Goal: Information Seeking & Learning: Learn about a topic

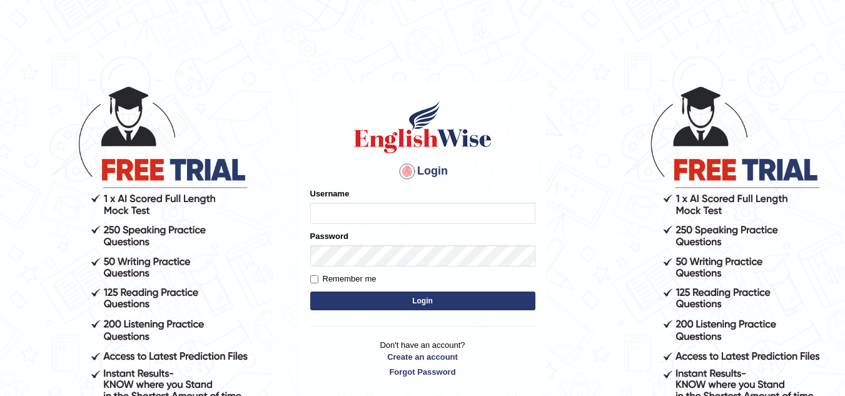
click at [363, 214] on input "Username" at bounding box center [422, 213] width 225 height 21
type input "alvin42"
click at [315, 284] on label "Remember me" at bounding box center [343, 279] width 66 height 13
click at [315, 283] on input "Remember me" at bounding box center [314, 279] width 8 height 8
checkbox input "true"
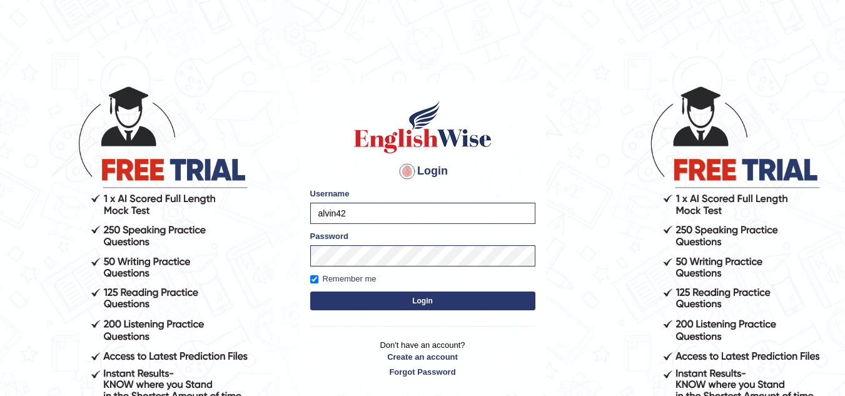
click at [343, 305] on button "Login" at bounding box center [422, 300] width 225 height 19
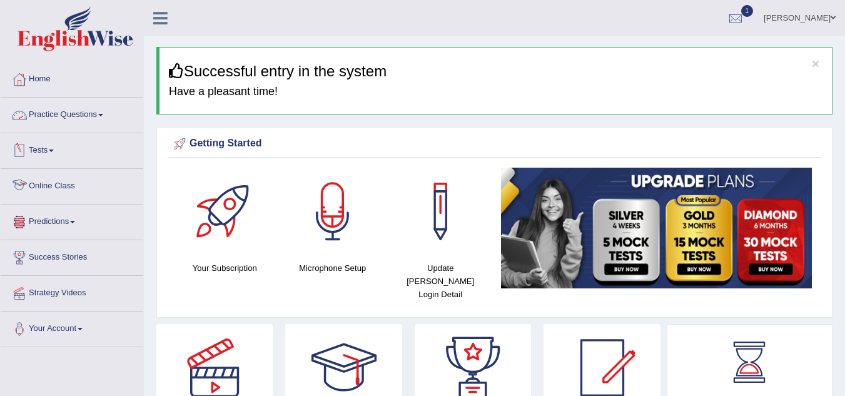
click at [65, 184] on link "Online Class" at bounding box center [72, 184] width 143 height 31
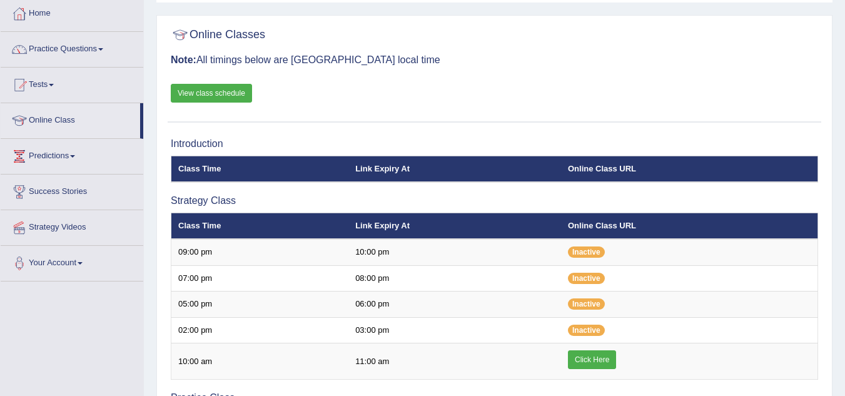
scroll to position [188, 0]
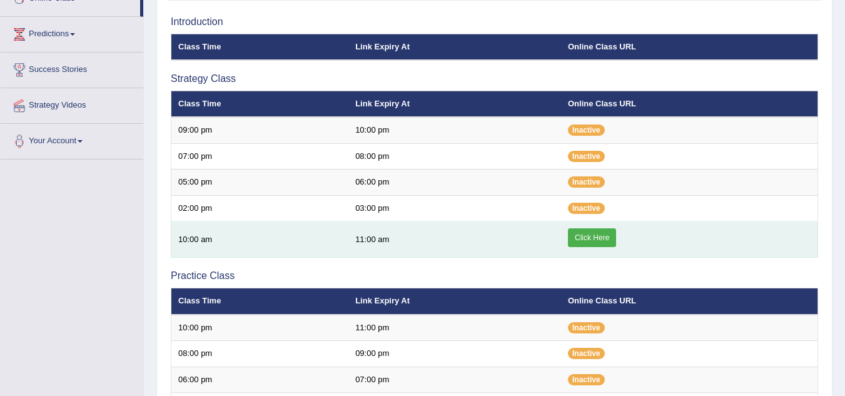
click at [600, 236] on link "Click Here" at bounding box center [592, 237] width 48 height 19
click at [580, 236] on link "Click Here" at bounding box center [592, 237] width 48 height 19
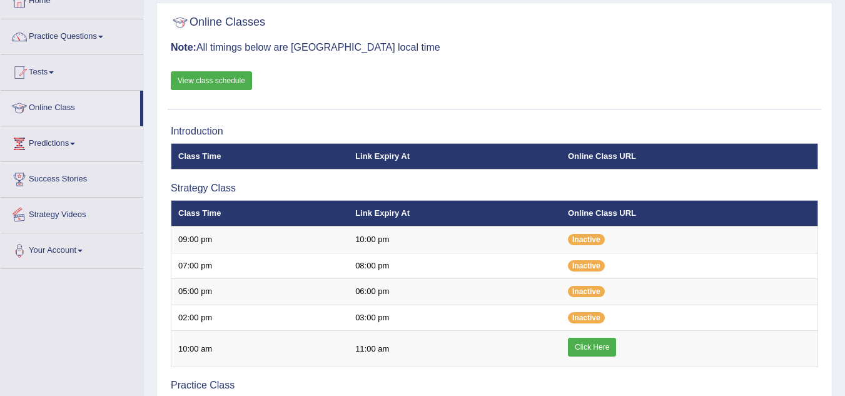
scroll to position [63, 0]
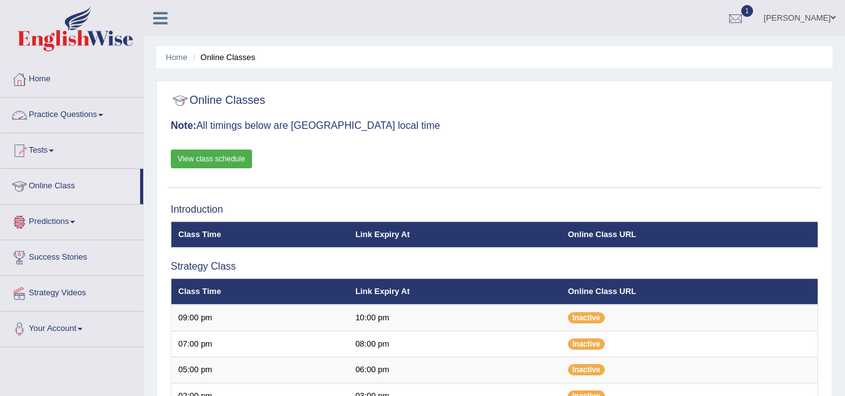
click at [201, 162] on link "View class schedule" at bounding box center [211, 158] width 81 height 19
click at [54, 150] on span at bounding box center [51, 150] width 5 height 3
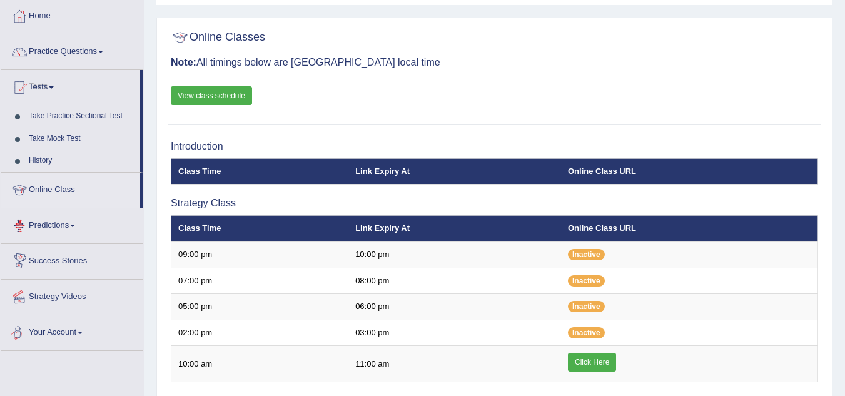
scroll to position [63, 0]
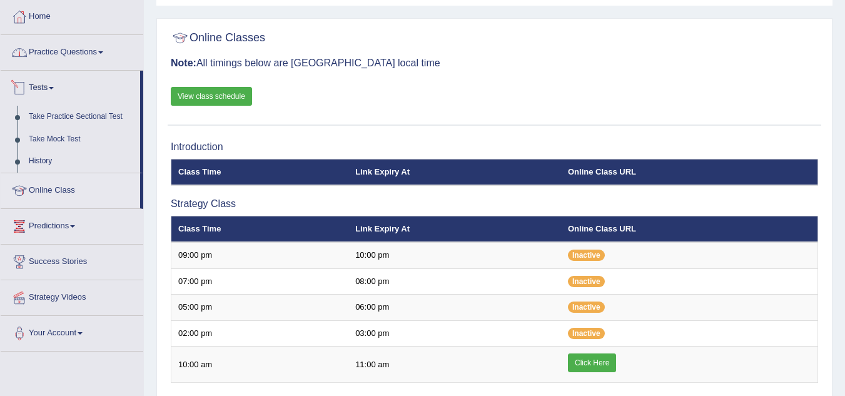
click at [106, 54] on link "Practice Questions" at bounding box center [72, 50] width 143 height 31
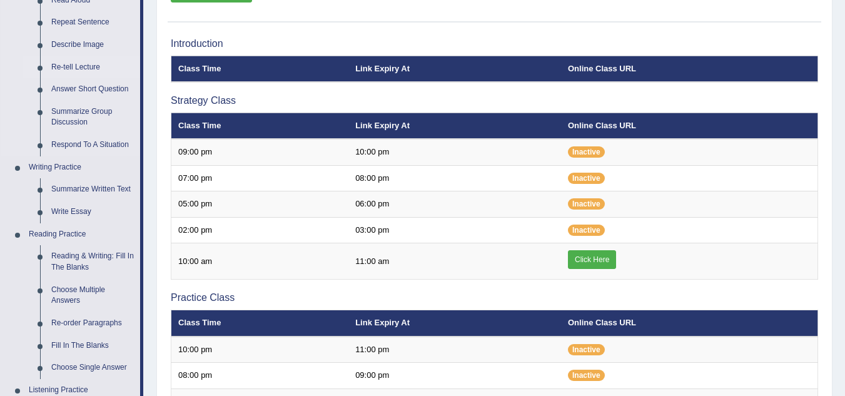
scroll to position [188, 0]
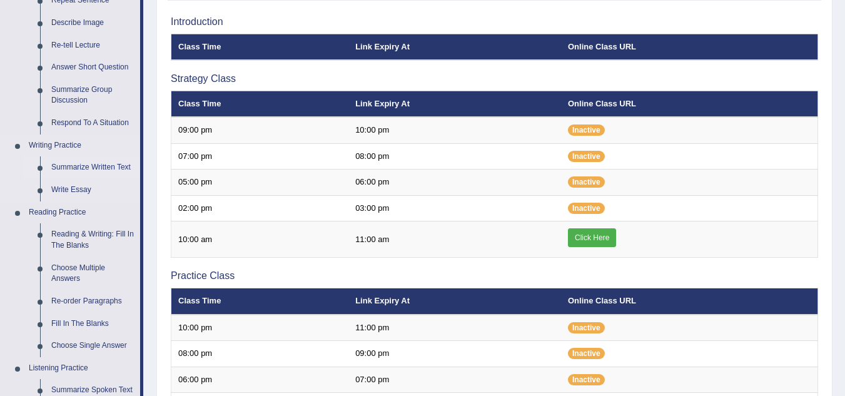
click at [86, 165] on link "Summarize Written Text" at bounding box center [93, 167] width 94 height 23
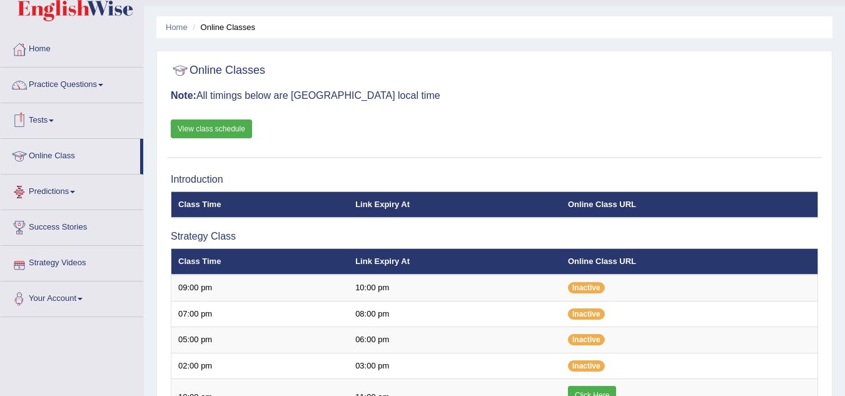
click at [61, 119] on link "Tests" at bounding box center [72, 118] width 143 height 31
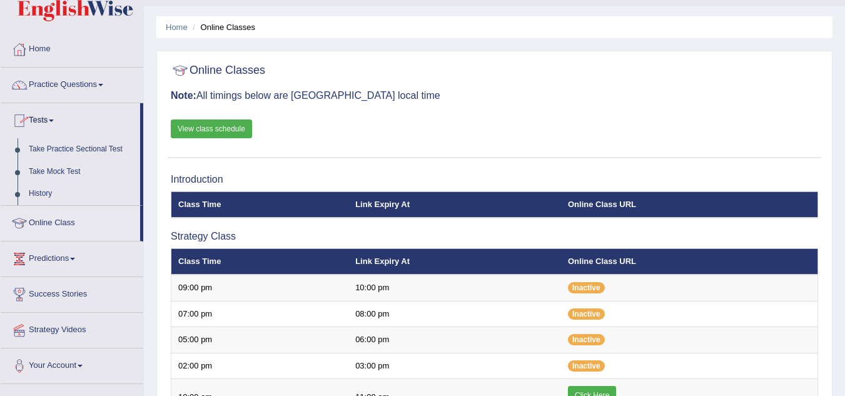
click at [61, 119] on link "Tests" at bounding box center [70, 118] width 139 height 31
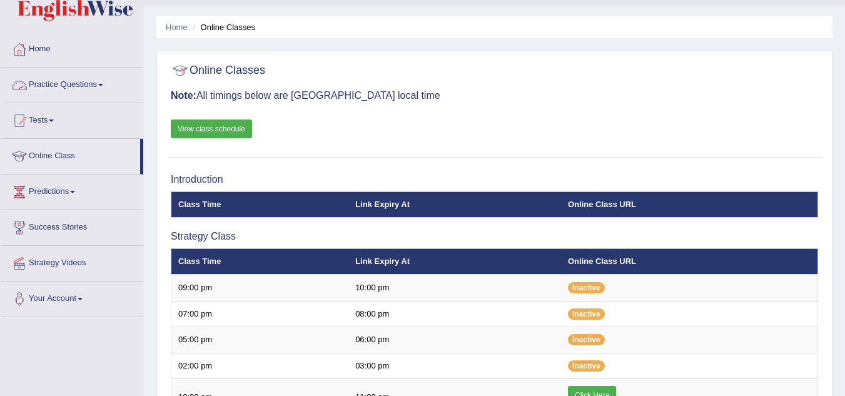
click at [110, 84] on link "Practice Questions" at bounding box center [72, 83] width 143 height 31
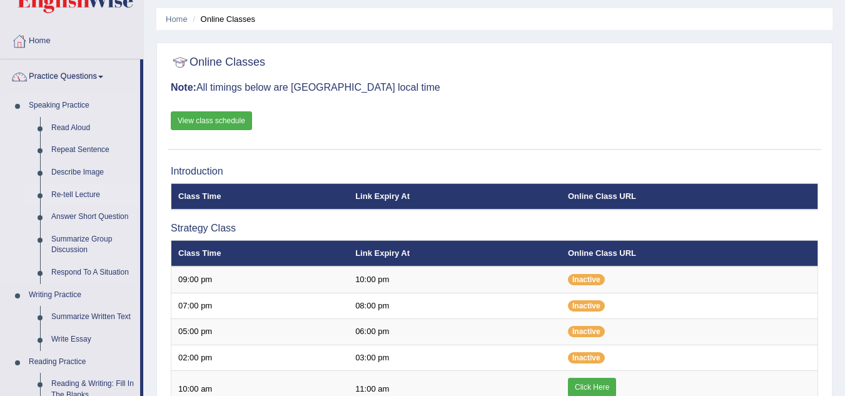
scroll to position [155, 0]
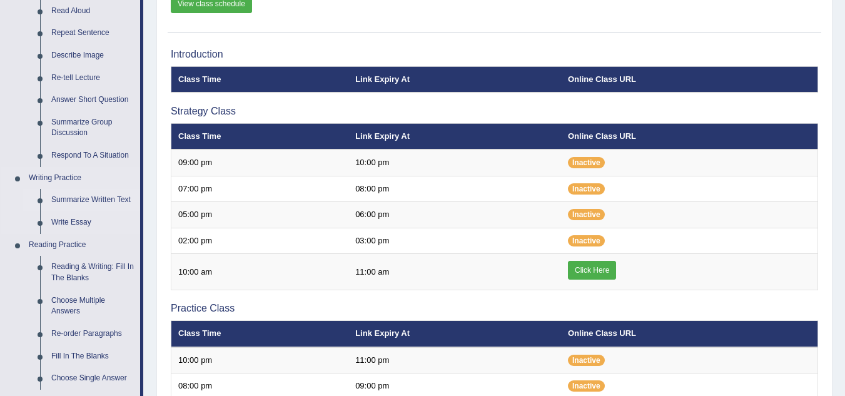
click at [88, 201] on link "Summarize Written Text" at bounding box center [93, 200] width 94 height 23
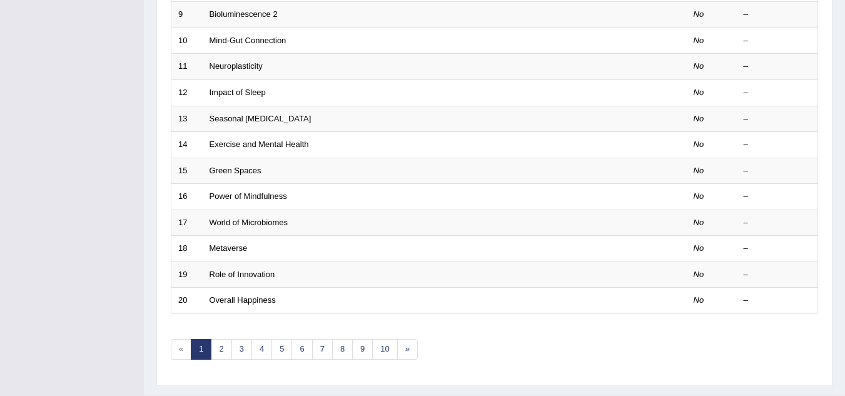
scroll to position [432, 0]
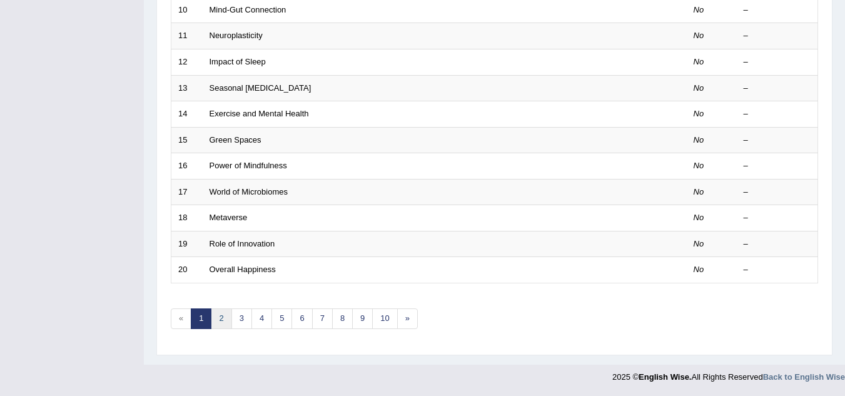
click at [223, 316] on link "2" at bounding box center [221, 318] width 21 height 21
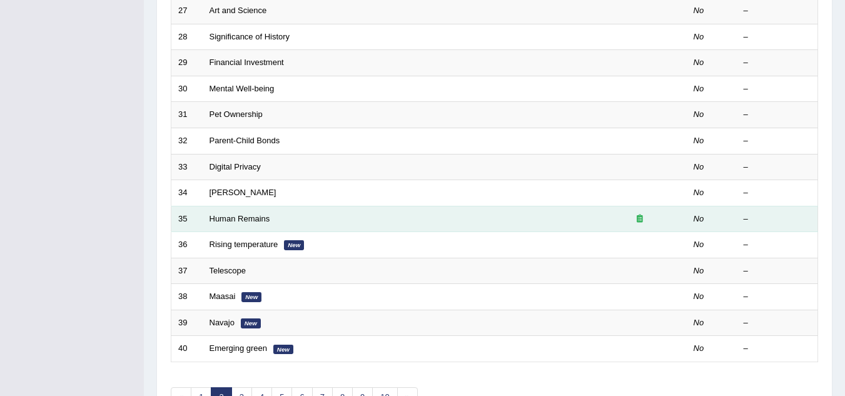
scroll to position [375, 0]
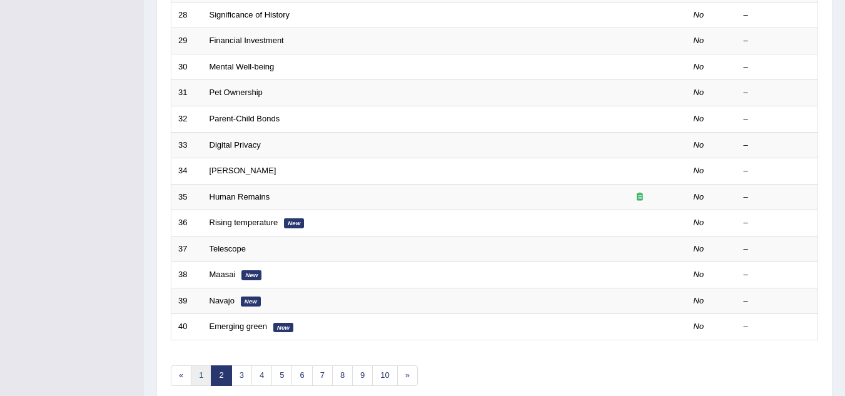
click at [199, 376] on link "1" at bounding box center [201, 375] width 21 height 21
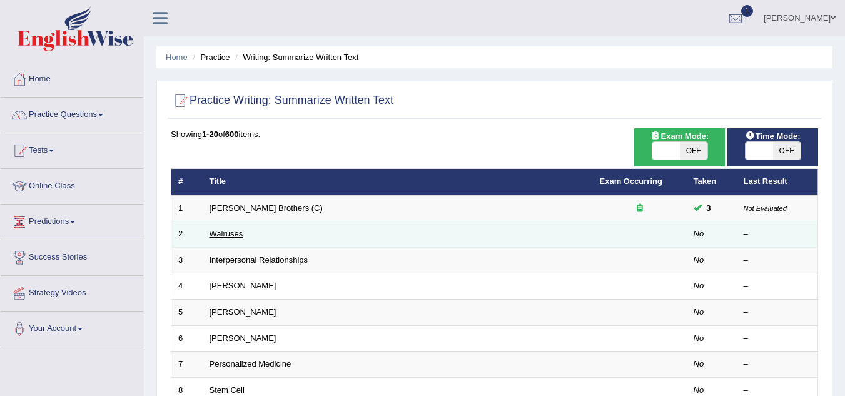
click at [225, 232] on link "Walruses" at bounding box center [226, 233] width 34 height 9
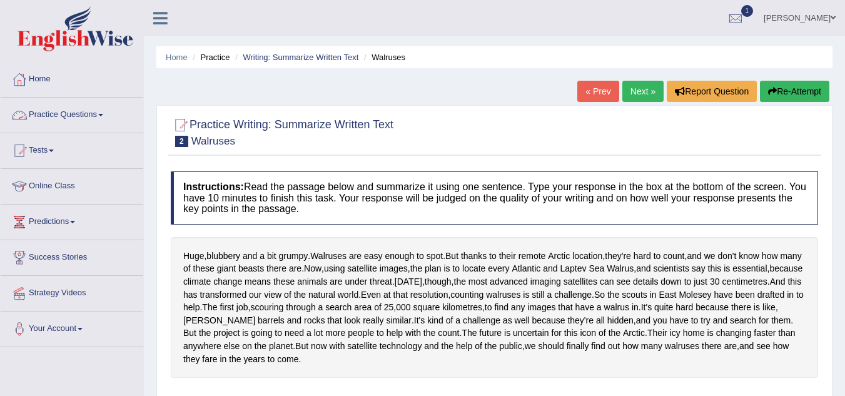
click at [99, 113] on link "Practice Questions" at bounding box center [72, 113] width 143 height 31
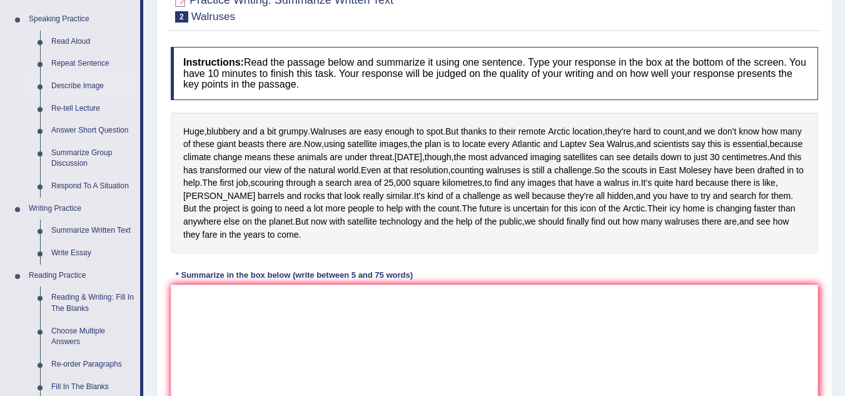
scroll to position [125, 0]
click at [76, 230] on link "Summarize Written Text" at bounding box center [93, 230] width 94 height 23
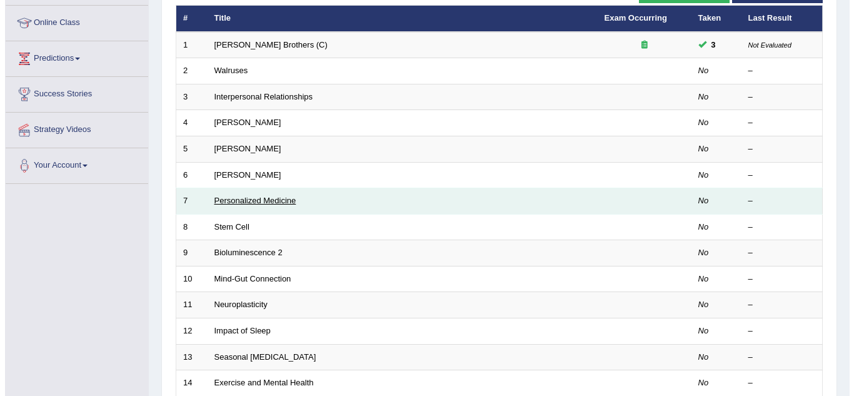
scroll to position [125, 0]
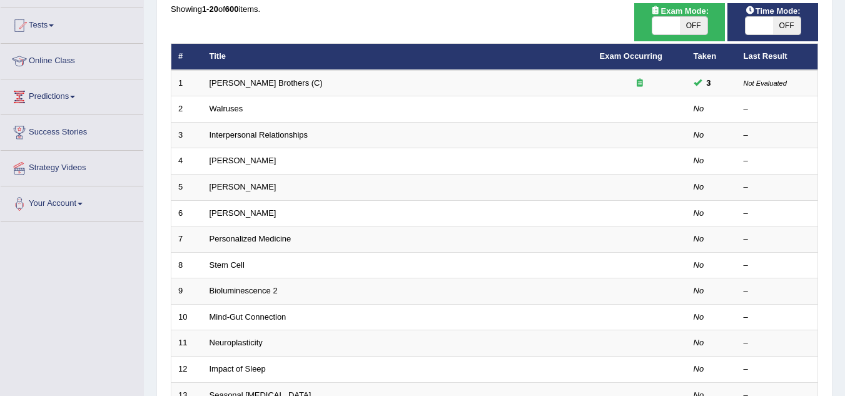
click at [692, 26] on span "OFF" at bounding box center [694, 26] width 28 height 18
checkbox input "true"
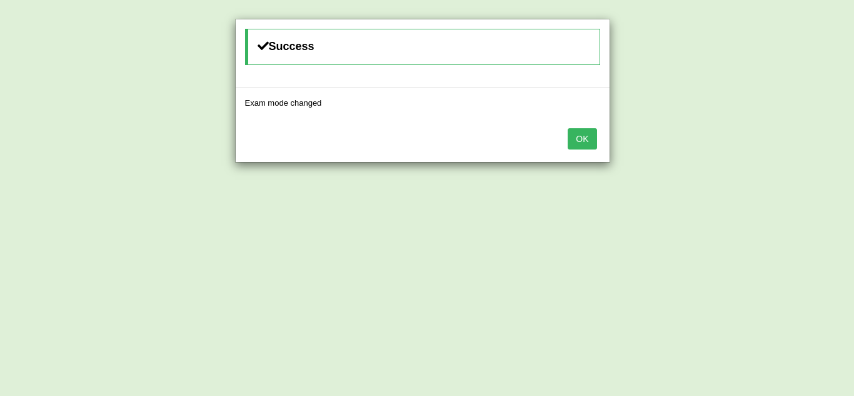
click at [777, 26] on div "Success Exam mode changed OK" at bounding box center [427, 198] width 854 height 396
click at [580, 139] on button "OK" at bounding box center [582, 138] width 29 height 21
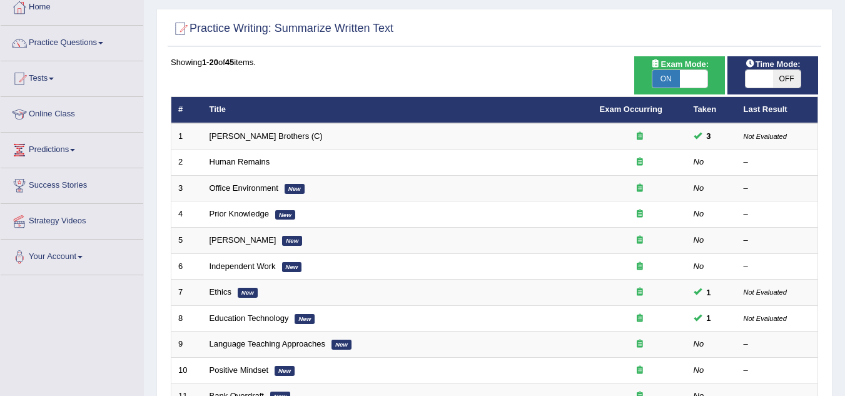
scroll to position [72, 0]
click at [773, 78] on span "OFF" at bounding box center [787, 79] width 28 height 18
checkbox input "true"
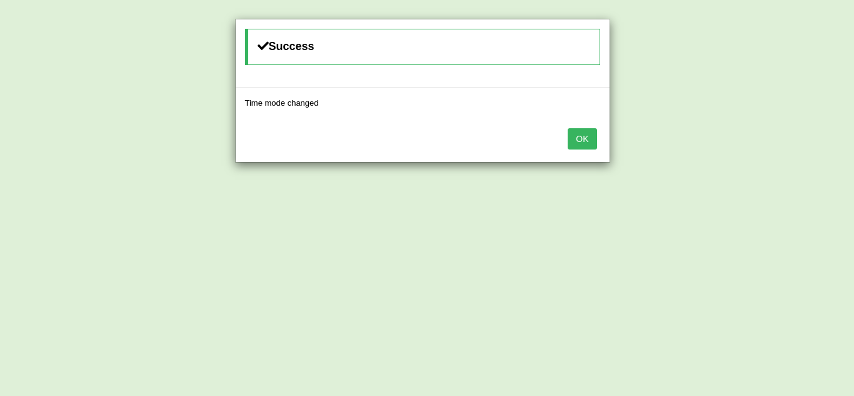
click at [584, 137] on button "OK" at bounding box center [582, 138] width 29 height 21
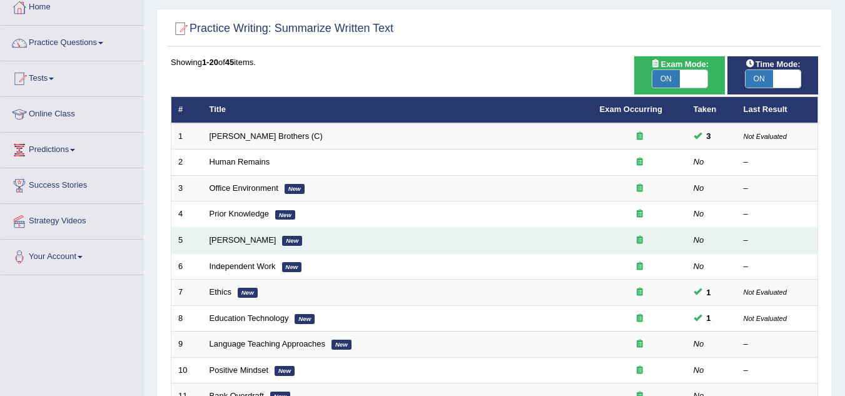
scroll to position [134, 0]
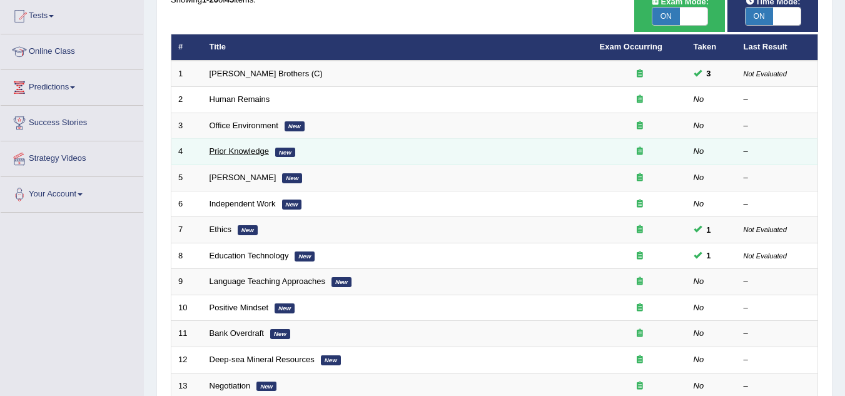
click at [260, 149] on link "Prior Knowledge" at bounding box center [238, 150] width 59 height 9
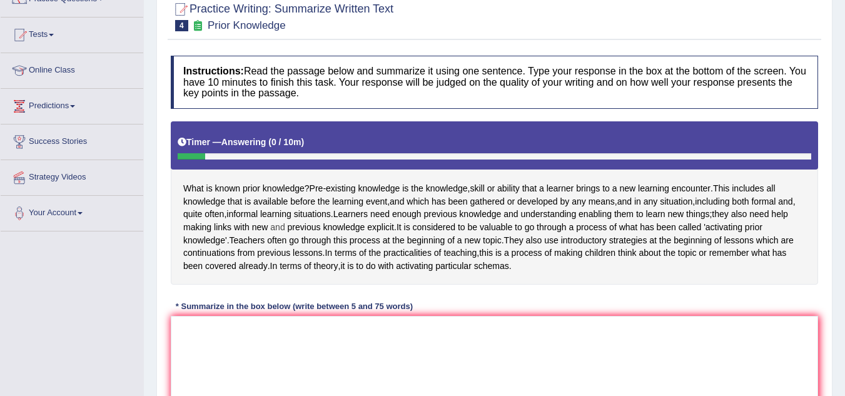
scroll to position [86, 0]
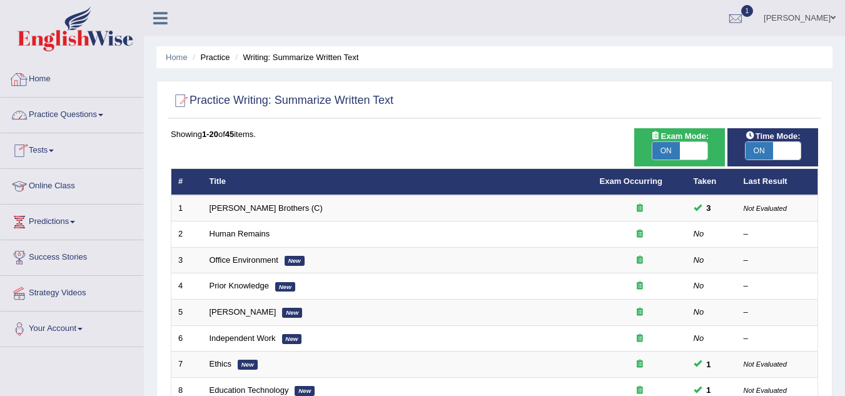
click at [104, 123] on link "Practice Questions" at bounding box center [72, 113] width 143 height 31
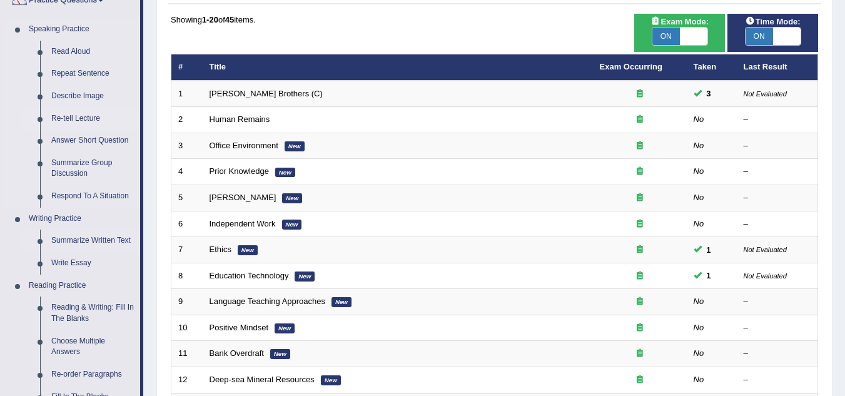
scroll to position [125, 0]
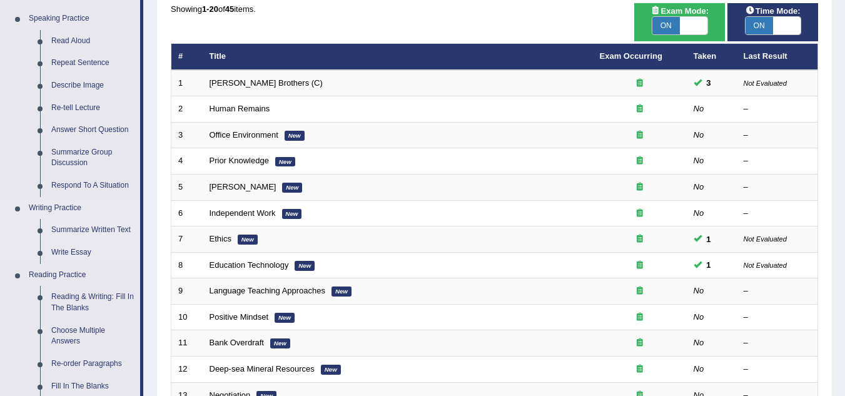
click at [95, 230] on link "Summarize Written Text" at bounding box center [93, 230] width 94 height 23
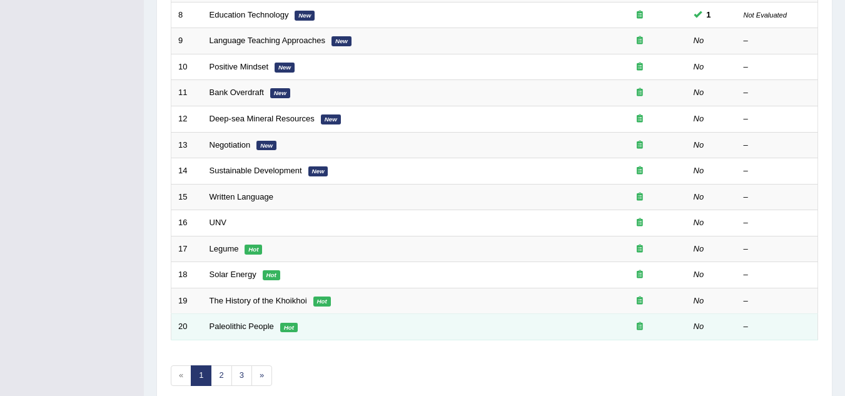
scroll to position [432, 0]
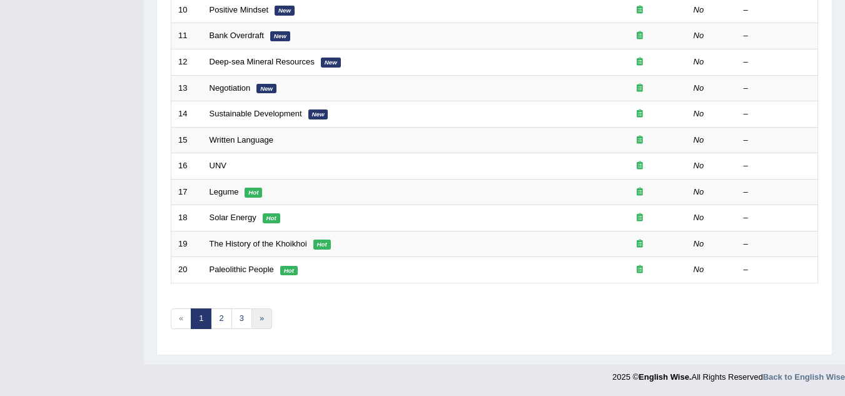
click at [264, 321] on link "»" at bounding box center [261, 318] width 21 height 21
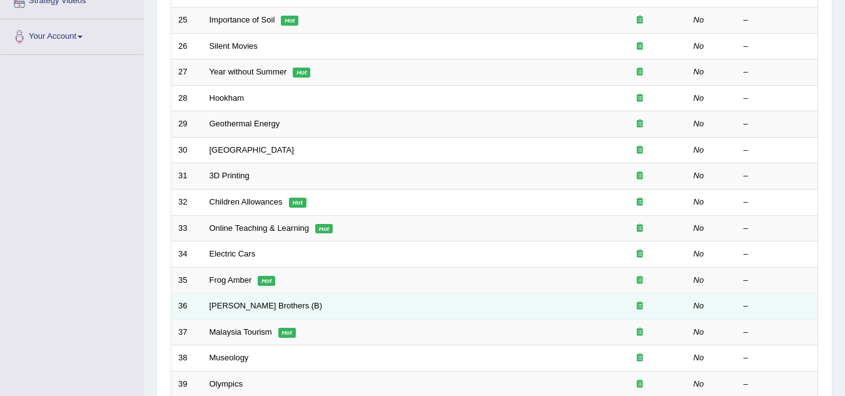
scroll to position [244, 0]
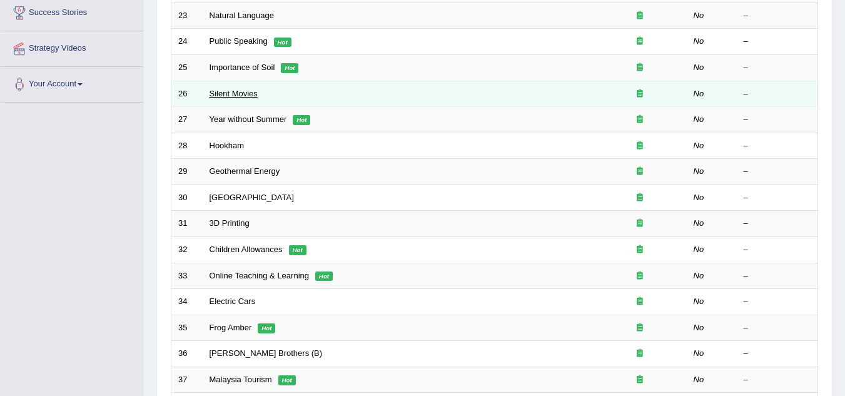
click at [236, 92] on link "Silent Movies" at bounding box center [233, 93] width 48 height 9
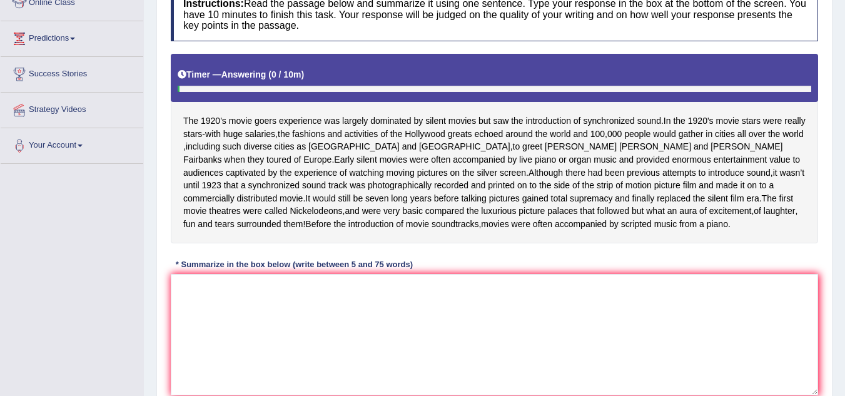
scroll to position [188, 0]
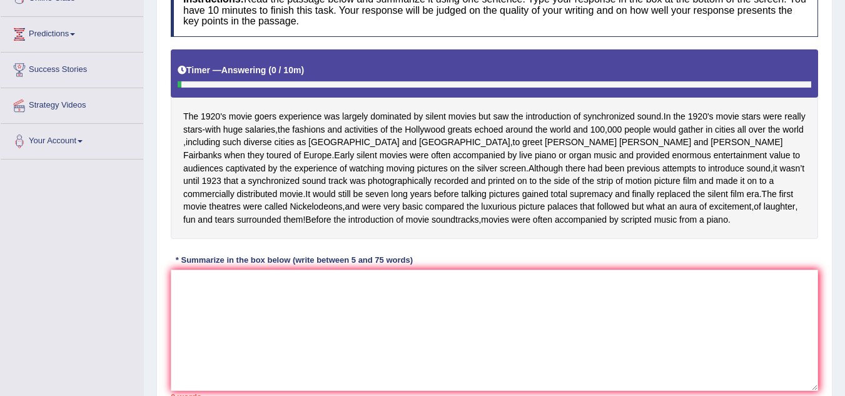
drag, startPoint x: 208, startPoint y: 114, endPoint x: 446, endPoint y: 114, distance: 238.8
click at [446, 114] on div "The 1920's movie goers experience was largely dominated by silent movies but sa…" at bounding box center [494, 143] width 647 height 189
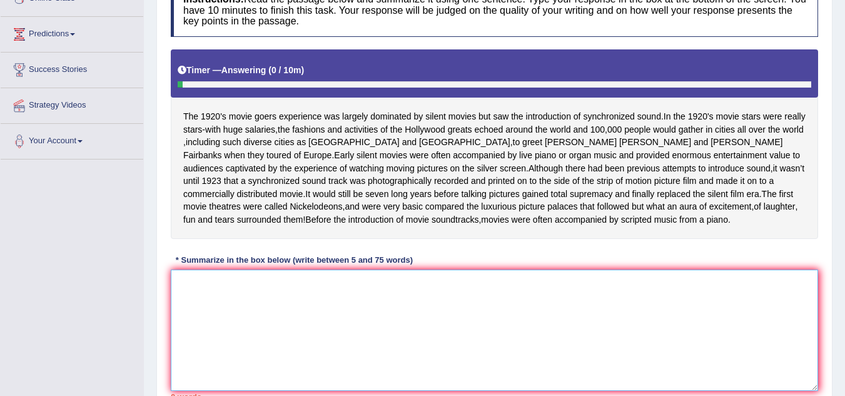
click at [209, 309] on textarea at bounding box center [494, 329] width 647 height 121
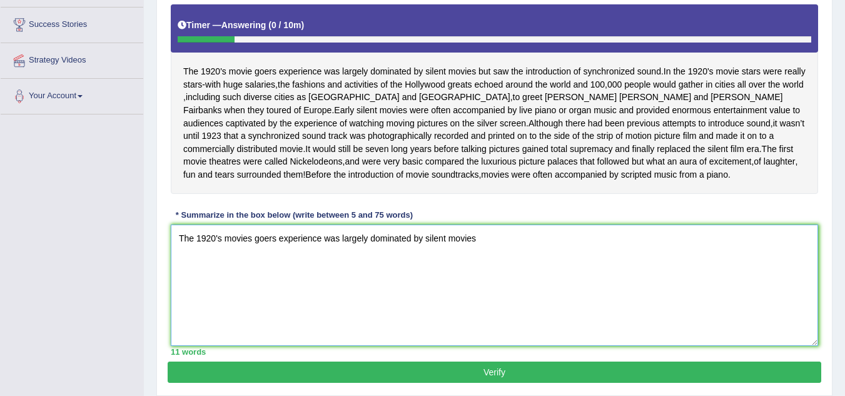
scroll to position [286, 0]
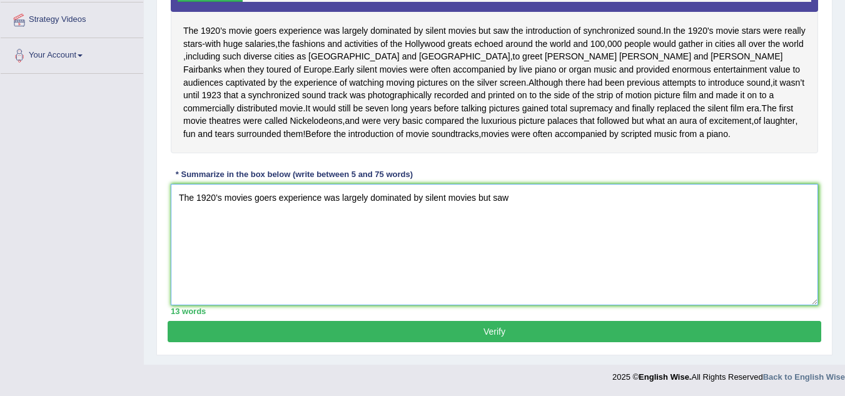
drag, startPoint x: 215, startPoint y: 196, endPoint x: 246, endPoint y: 196, distance: 30.6
click at [216, 196] on textarea "The 1920's movies goers experience was largely dominated by silent movies but s…" at bounding box center [494, 244] width 647 height 121
click at [521, 196] on textarea "The 1920 movies goers experience was largely dominated by silent movies but saw" at bounding box center [494, 244] width 647 height 121
click at [640, 198] on textarea "The 1920 movies goers experience was largely dominated by silent movies but saw…" at bounding box center [494, 244] width 647 height 121
click at [264, 198] on textarea "The 1920 movies goers experience was largely dominated by silent movies but saw…" at bounding box center [494, 244] width 647 height 121
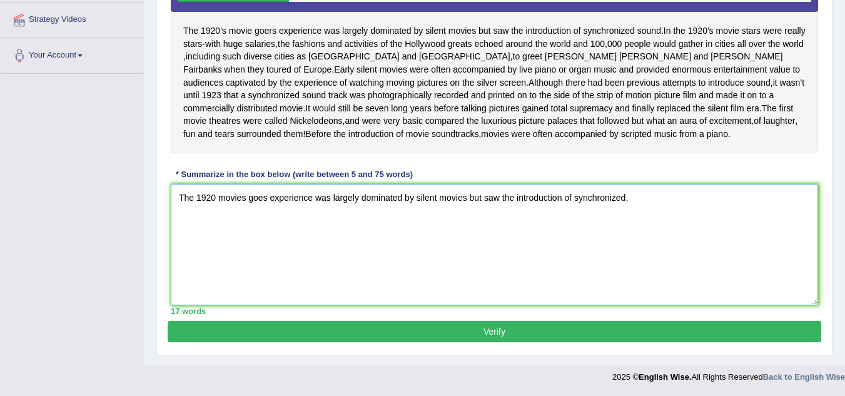
click at [270, 202] on textarea "The 1920 movies goes experience was largely dominated by silent movies but saw …" at bounding box center [494, 244] width 647 height 121
drag, startPoint x: 215, startPoint y: 198, endPoint x: 195, endPoint y: 198, distance: 20.0
click at [195, 198] on textarea "The 1920 movies goes experience was largely dominated by silent movies but saw …" at bounding box center [494, 244] width 647 height 121
click at [237, 199] on textarea "The movies goes experience was largely dominated by silent movies but saw the i…" at bounding box center [494, 244] width 647 height 121
click at [239, 197] on textarea "The movies goes experience was largely dominated by silent movies but saw the i…" at bounding box center [494, 244] width 647 height 121
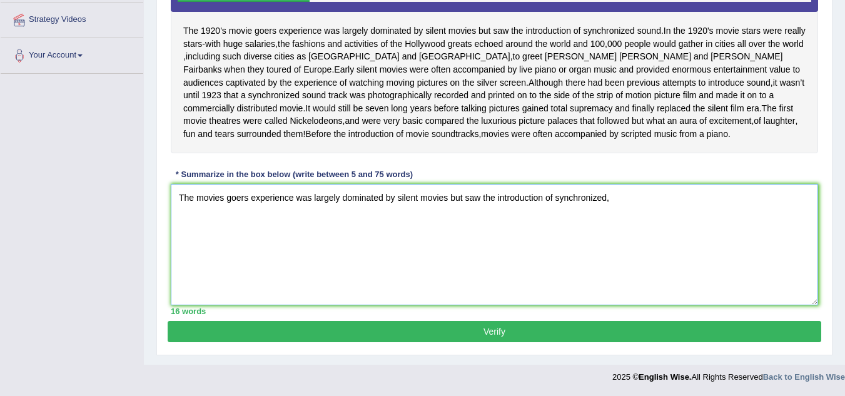
drag, startPoint x: 223, startPoint y: 196, endPoint x: 243, endPoint y: 199, distance: 20.2
click at [224, 196] on textarea "The movies goers experience was largely dominated by silent movies but saw the …" at bounding box center [494, 244] width 647 height 121
click at [621, 196] on textarea "The movie goers experience was largely dominated by silent movies but saw the i…" at bounding box center [494, 244] width 647 height 121
click at [246, 199] on textarea "The movie goers experience was largely dominated by silent movies but saw the i…" at bounding box center [494, 244] width 647 height 121
click at [658, 199] on textarea "The movie goers in 1920 experience was largely dominated by silent movies but s…" at bounding box center [494, 244] width 647 height 121
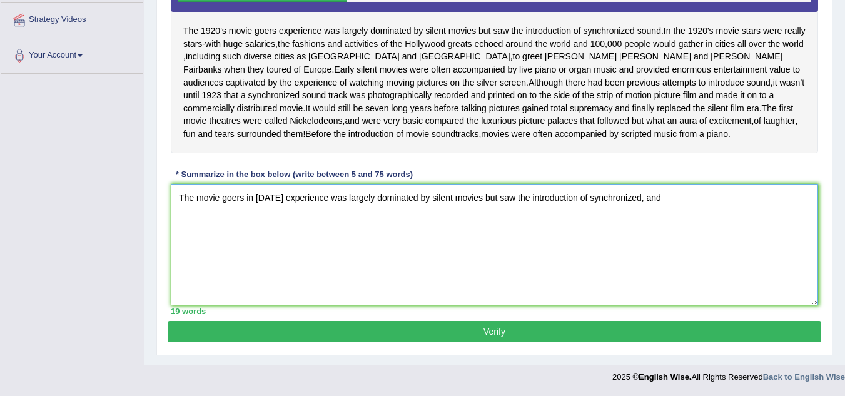
click at [636, 201] on textarea "The movie goers in 1920 experience was largely dominated by silent movies but s…" at bounding box center [494, 244] width 647 height 121
click at [691, 200] on textarea "The movie goers in 1920 experience was largely dominated by silent movies but s…" at bounding box center [494, 244] width 647 height 121
click at [273, 203] on textarea "The movie goers in 1920 experience was largely dominated by silent movies but s…" at bounding box center [494, 244] width 647 height 121
click at [267, 199] on textarea "The movie goers in 1920 experience was largely dominated by silent movies but s…" at bounding box center [494, 244] width 647 height 121
click at [276, 198] on textarea "The movie goers in 1920 experience was largely dominated by silent movies but s…" at bounding box center [494, 244] width 647 height 121
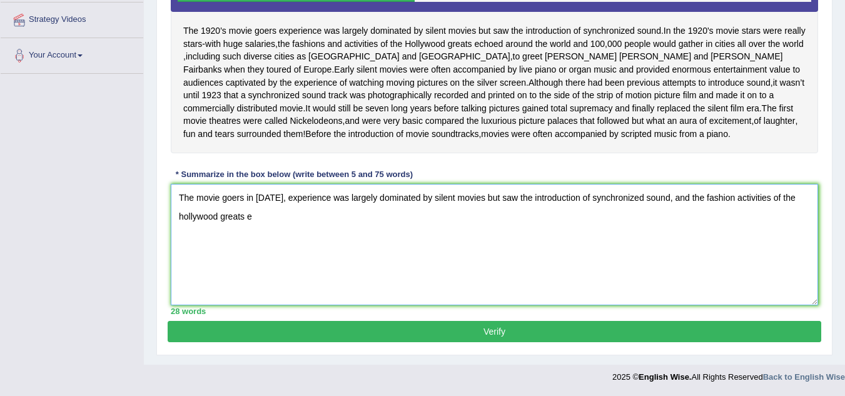
click at [248, 224] on textarea "The movie goers in 1920, experience was largely dominated by silent movies but …" at bounding box center [494, 244] width 647 height 121
click at [254, 221] on textarea "The movie goers in 1920, experience was largely dominated by silent movies but …" at bounding box center [494, 244] width 647 height 121
click at [254, 218] on textarea "The movie goers in 1920, experience was largely dominated by silent movies but …" at bounding box center [494, 244] width 647 height 121
click at [273, 220] on textarea "The movie goers in 1920, experience was largely dominated by silent movies but …" at bounding box center [494, 244] width 647 height 121
drag, startPoint x: 359, startPoint y: 215, endPoint x: 376, endPoint y: 221, distance: 17.2
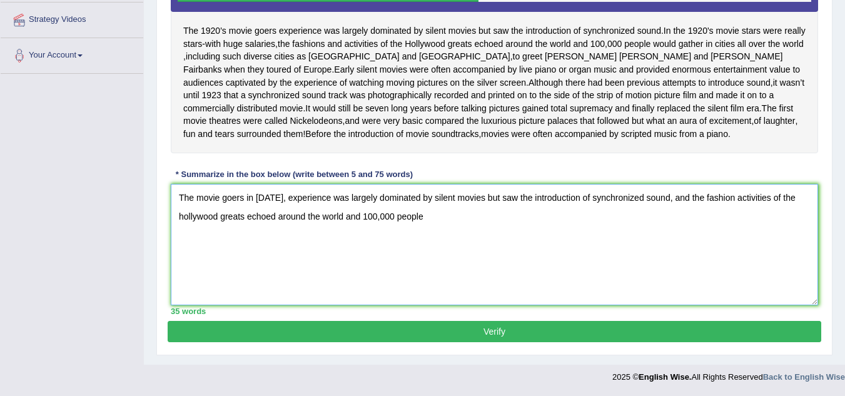
click at [359, 214] on textarea "The movie goers in 1920, experience was largely dominated by silent movies but …" at bounding box center [494, 244] width 647 height 121
drag, startPoint x: 683, startPoint y: 196, endPoint x: 771, endPoint y: 259, distance: 107.6
click at [771, 259] on textarea "The movie goers in 1920, experience was largely dominated by silent movies but …" at bounding box center [494, 244] width 647 height 121
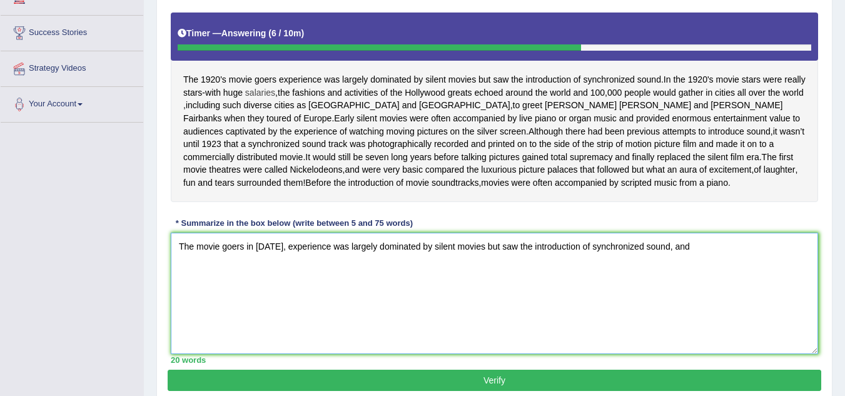
scroll to position [224, 0]
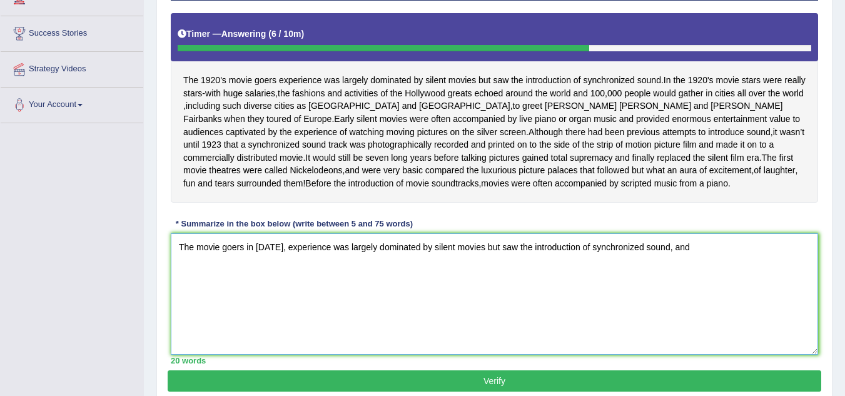
click at [722, 268] on textarea "The movie goers in 1920, experience was largely dominated by silent movies but …" at bounding box center [494, 293] width 647 height 121
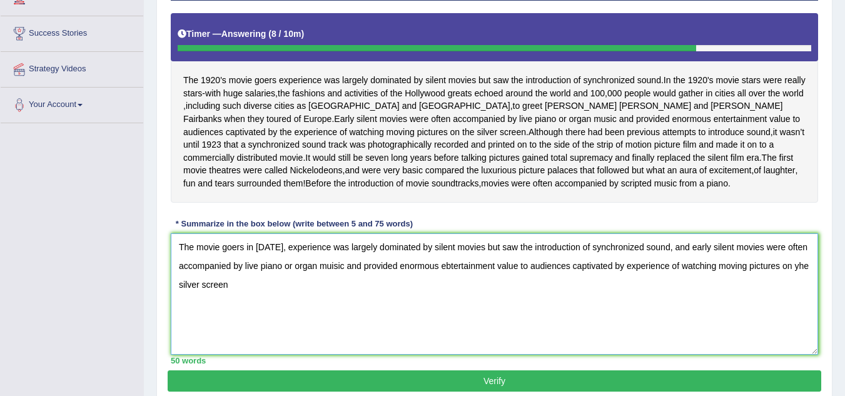
click at [800, 277] on textarea "The movie goers in 1920, experience was largely dominated by silent movies but …" at bounding box center [494, 293] width 647 height 121
click at [240, 298] on textarea "The movie goers in 1920, experience was largely dominated by silent movies but …" at bounding box center [494, 293] width 647 height 121
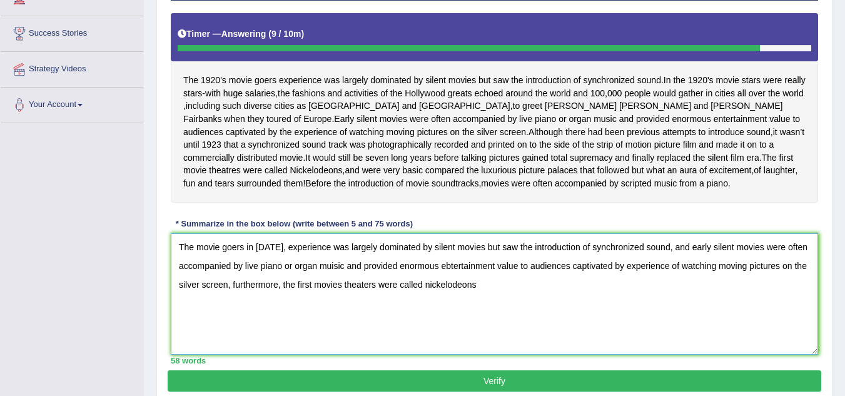
click at [432, 299] on textarea "The movie goers in 1920, experience was largely dominated by silent movies but …" at bounding box center [494, 293] width 647 height 121
click at [430, 299] on textarea "The movie goers in 1920, experience was largely dominated by silent movies but …" at bounding box center [494, 293] width 647 height 121
click at [490, 295] on textarea "The movie goers in 1920, experience was largely dominated by silent movies but …" at bounding box center [494, 293] width 647 height 121
type textarea "The movie goers in 1920, experience was largely dominated by silent movies but …"
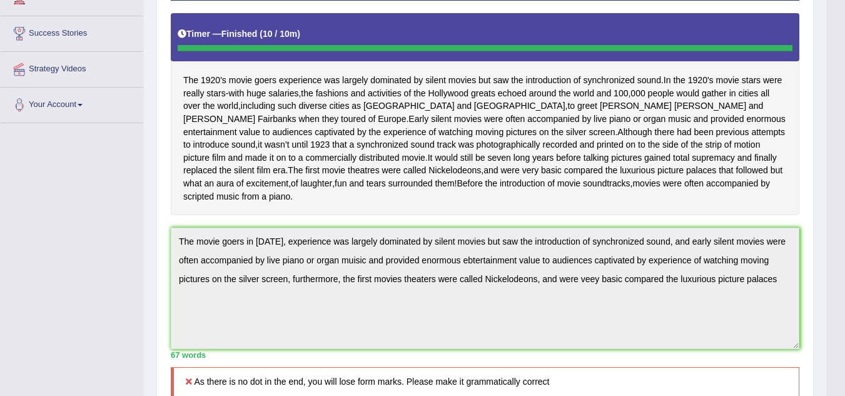
click at [29, 229] on div "Toggle navigation Home Practice Questions Speaking Practice Read Aloud Repeat S…" at bounding box center [413, 282] width 826 height 1012
click at [11, 226] on div "Toggle navigation Home Practice Questions Speaking Practice Read Aloud Repeat S…" at bounding box center [413, 282] width 826 height 1012
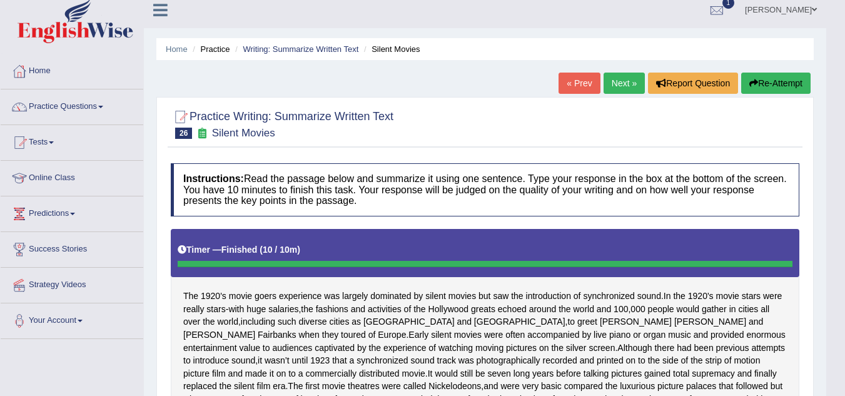
scroll to position [0, 0]
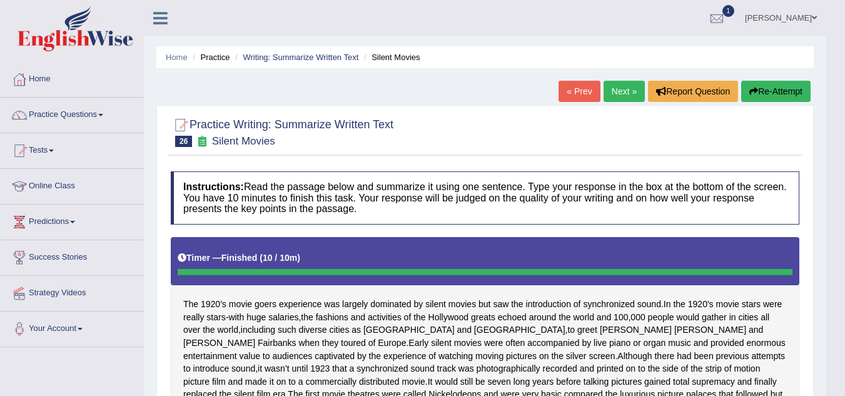
click at [771, 92] on button "Re-Attempt" at bounding box center [775, 91] width 69 height 21
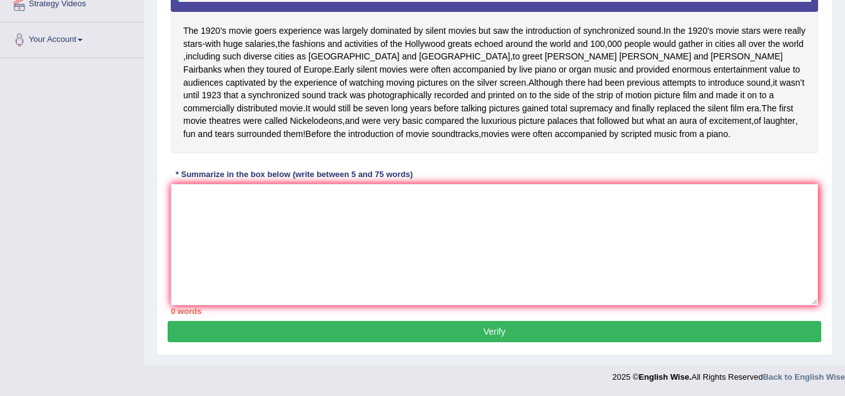
type textarea "the fashion activities of the hollywood greats echoed around the world would ga…"
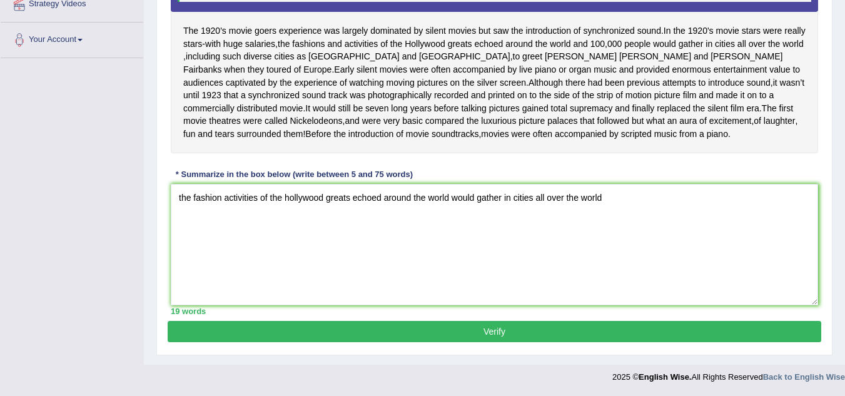
click at [478, 228] on textarea "the fashion activities of the hollywood greats echoed around the world would ga…" at bounding box center [494, 244] width 647 height 121
click at [516, 228] on textarea "the fashion activities of the hollywood greats echoed around the world would ga…" at bounding box center [494, 244] width 647 height 121
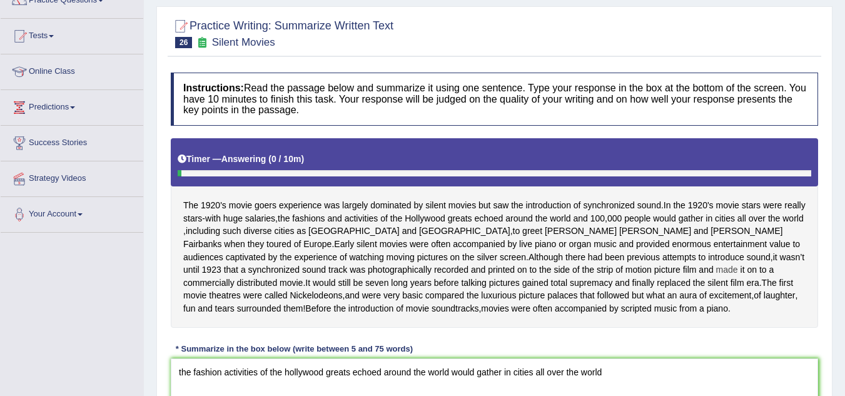
scroll to position [302, 0]
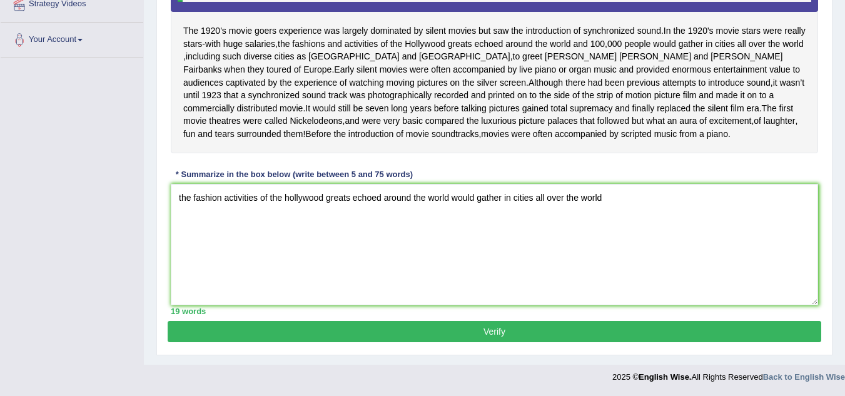
drag, startPoint x: 616, startPoint y: 202, endPoint x: 0, endPoint y: 243, distance: 617.8
click at [0, 243] on div "Toggle navigation Home Practice Questions Speaking Practice Read Aloud Repeat S…" at bounding box center [422, 50] width 845 height 678
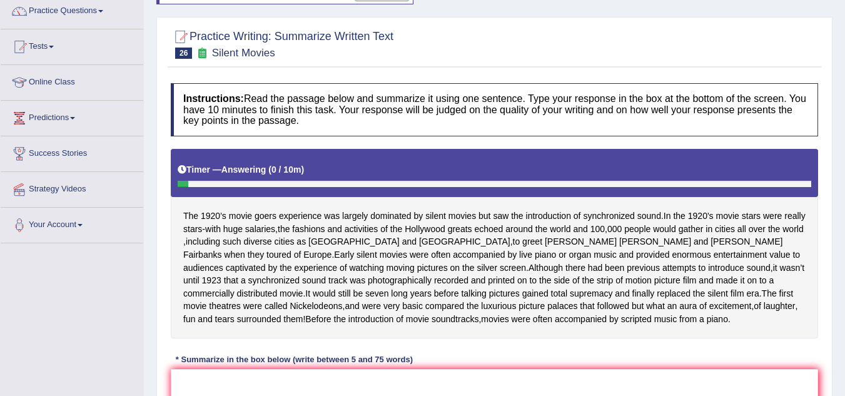
scroll to position [52, 0]
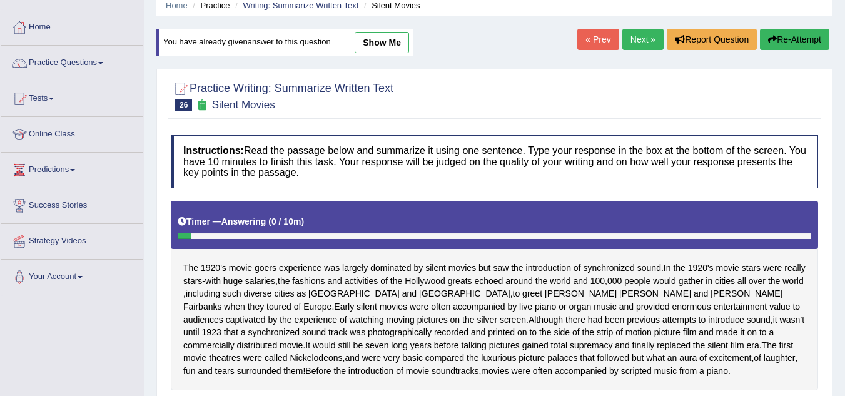
click at [388, 40] on link "show me" at bounding box center [381, 42] width 54 height 21
type textarea "The movie goers in [DATE], experience was largely dominated by silent movies bu…"
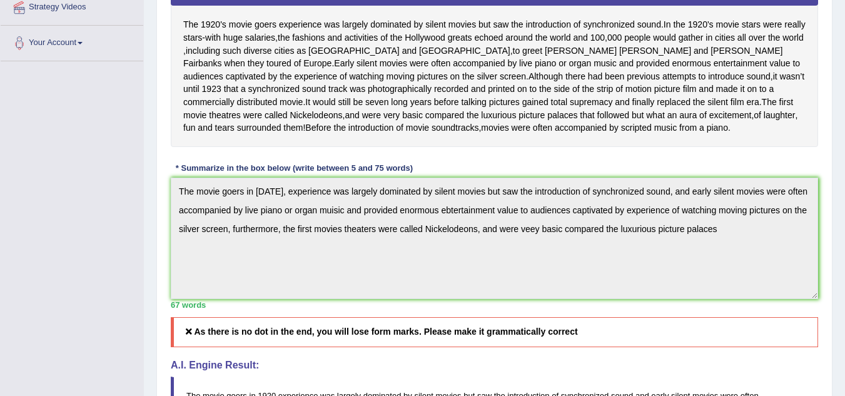
scroll to position [302, 0]
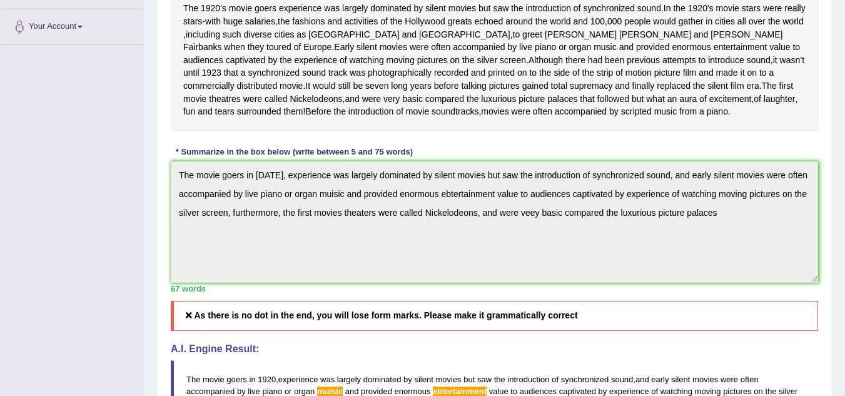
click at [146, 179] on div "Home Practice Writing: Summarize Written Text Silent Movies You have already gi…" at bounding box center [494, 197] width 701 height 999
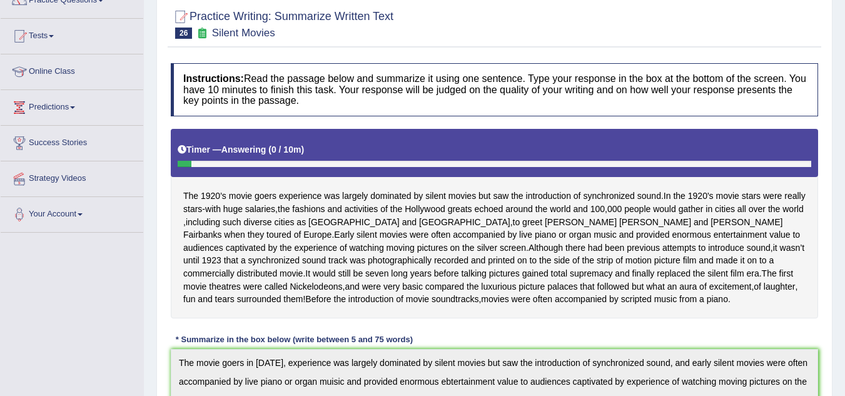
scroll to position [0, 0]
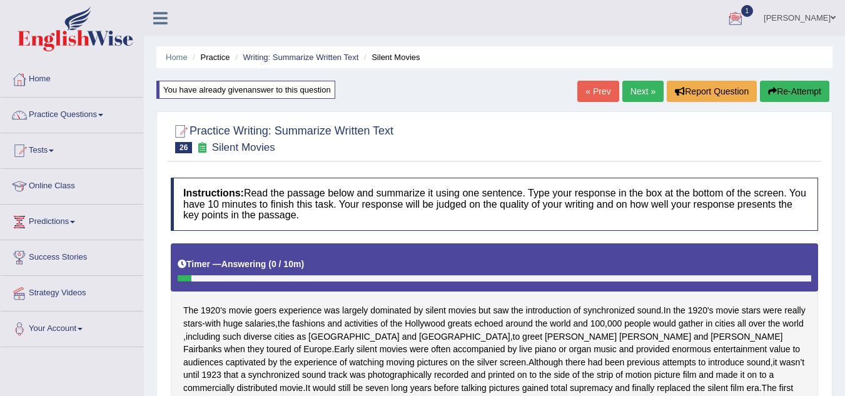
click at [783, 91] on button "Re-Attempt" at bounding box center [794, 91] width 69 height 21
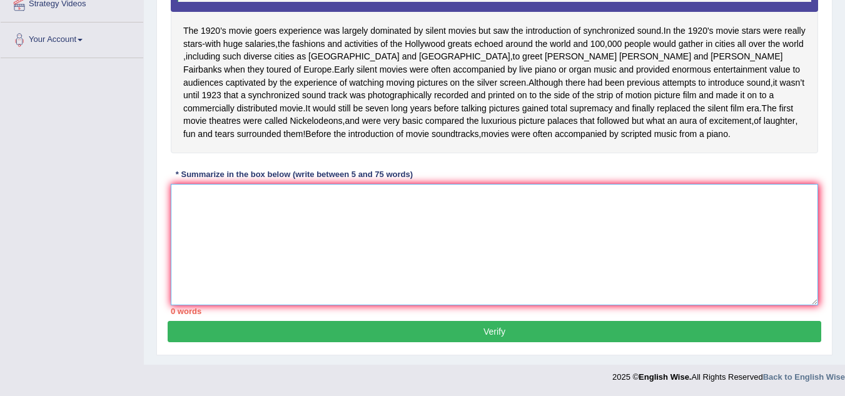
click at [480, 239] on textarea at bounding box center [494, 244] width 647 height 121
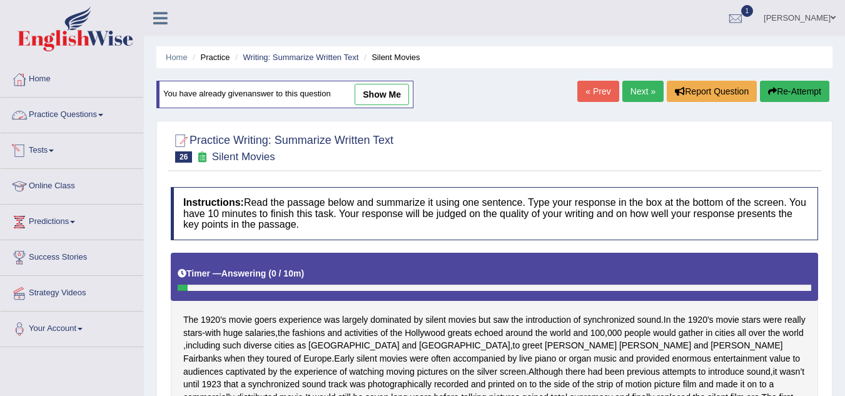
click at [102, 115] on link "Practice Questions" at bounding box center [72, 113] width 143 height 31
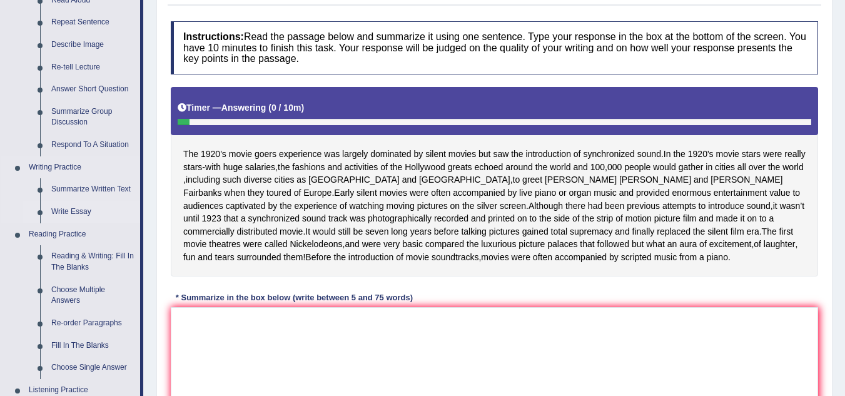
scroll to position [188, 0]
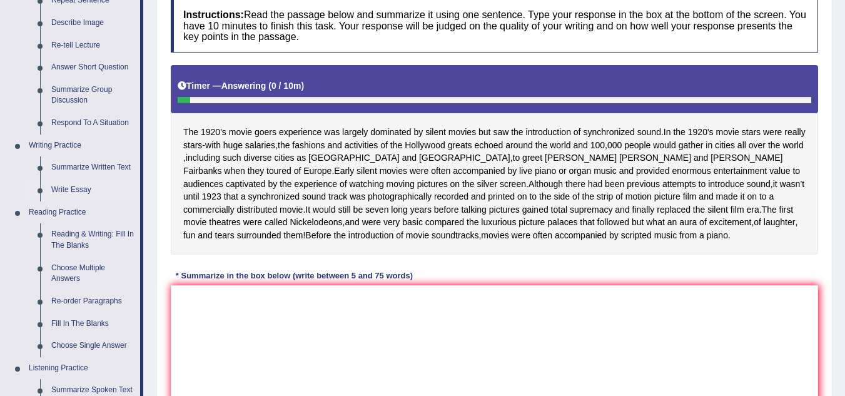
click at [76, 190] on link "Write Essay" at bounding box center [93, 190] width 94 height 23
